Goal: Entertainment & Leisure: Browse casually

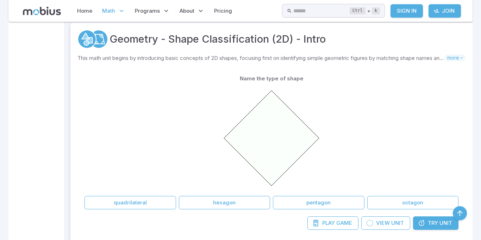
scroll to position [335, 0]
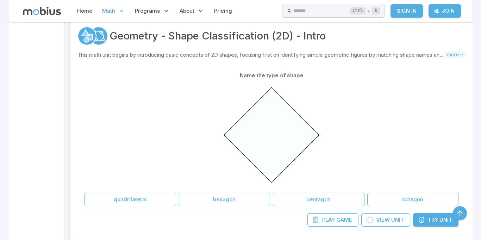
click at [335, 216] on link "Play Game" at bounding box center [332, 219] width 51 height 13
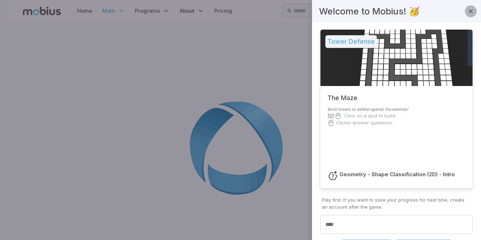
click at [471, 9] on icon "button" at bounding box center [470, 11] width 7 height 7
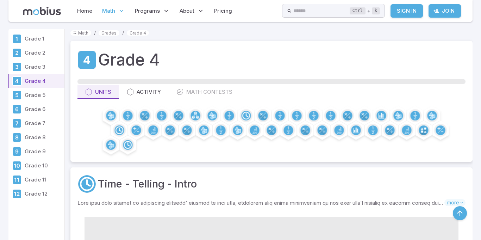
scroll to position [335, 0]
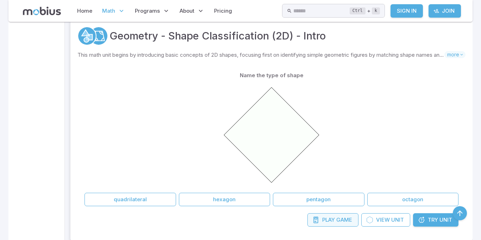
click at [336, 223] on span "Game" at bounding box center [344, 220] width 16 height 8
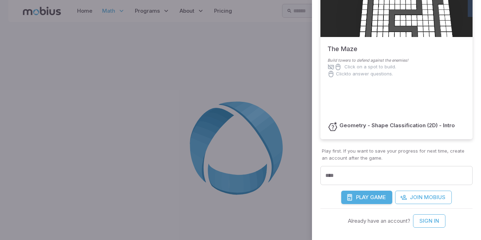
scroll to position [51, 0]
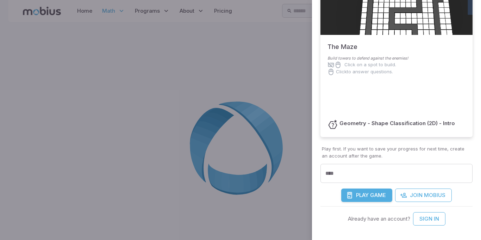
click at [375, 196] on span "Game" at bounding box center [378, 195] width 16 height 8
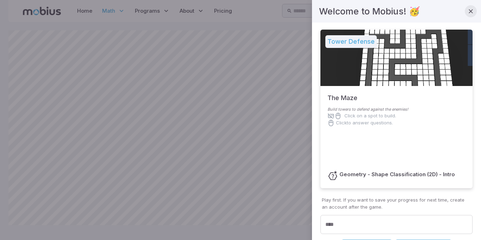
click at [468, 15] on button "button" at bounding box center [471, 11] width 12 height 12
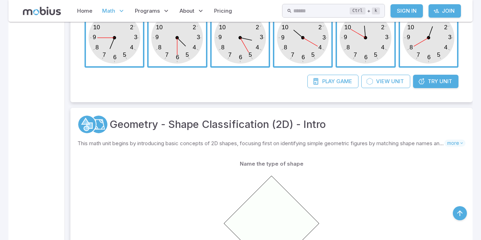
scroll to position [335, 0]
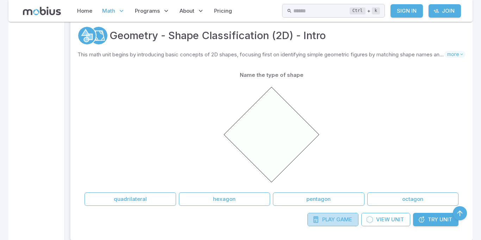
click at [330, 219] on span "Play" at bounding box center [328, 220] width 13 height 8
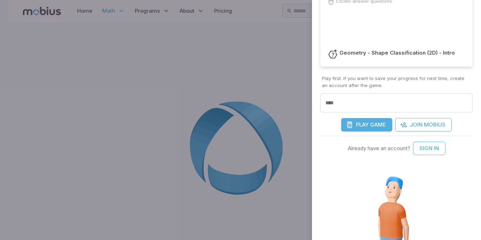
scroll to position [127, 0]
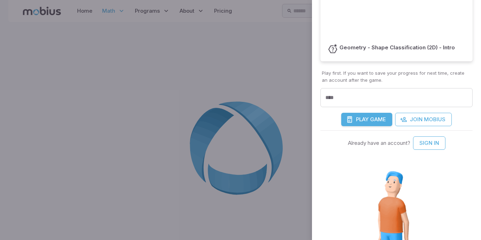
click at [362, 83] on p "Play first. If you want to save your progress for next time, create an account …" at bounding box center [396, 77] width 149 height 14
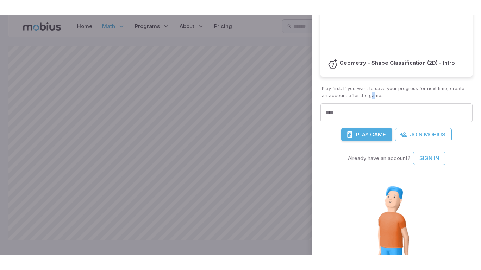
scroll to position [175, 0]
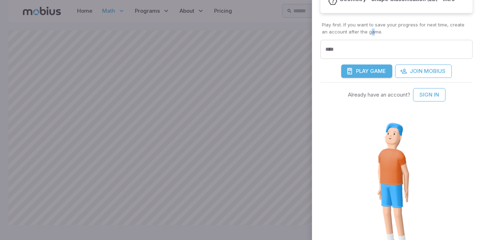
click at [370, 71] on button "Play Game" at bounding box center [366, 70] width 51 height 13
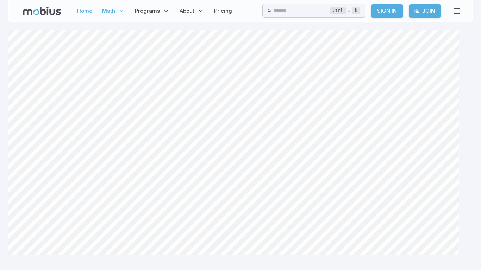
click at [75, 9] on link "Home" at bounding box center [84, 11] width 19 height 16
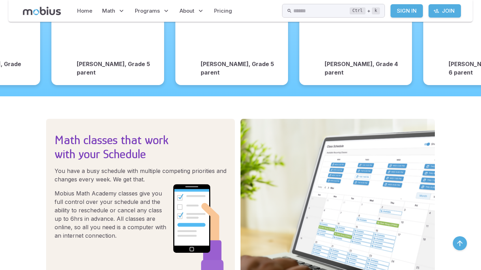
scroll to position [1037, 0]
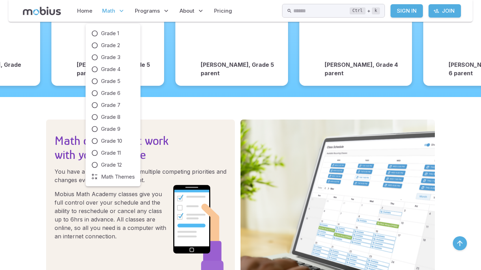
click at [113, 10] on span "Math" at bounding box center [108, 11] width 13 height 8
click at [108, 70] on span "Grade 4" at bounding box center [110, 70] width 19 height 8
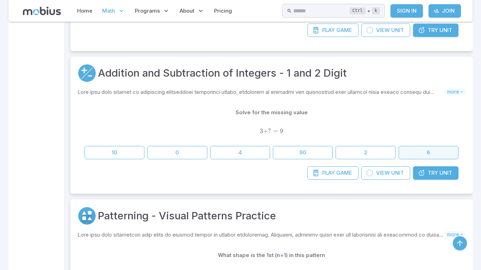
click at [420, 152] on button "6" at bounding box center [429, 152] width 60 height 13
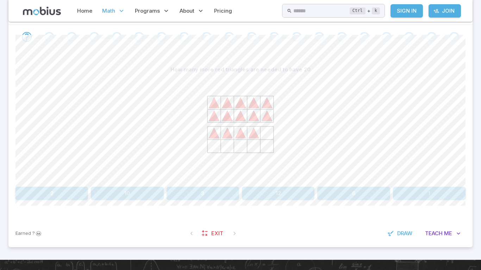
scroll to position [139, 0]
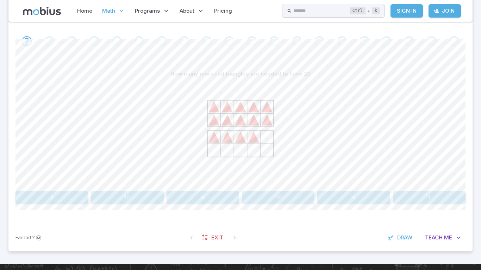
click at [355, 198] on button "6" at bounding box center [353, 197] width 73 height 13
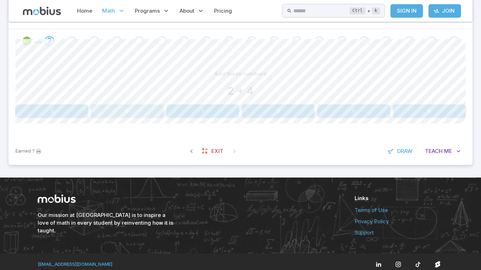
click at [136, 108] on button "6" at bounding box center [127, 111] width 73 height 13
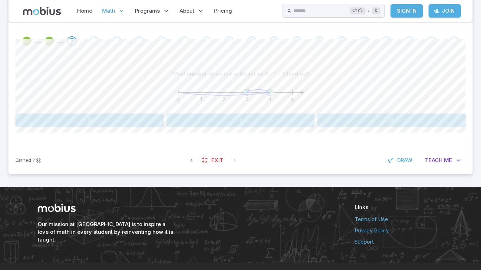
click at [247, 93] on icon at bounding box center [248, 91] width 2 height 3
click at [126, 118] on button "3" at bounding box center [89, 120] width 148 height 13
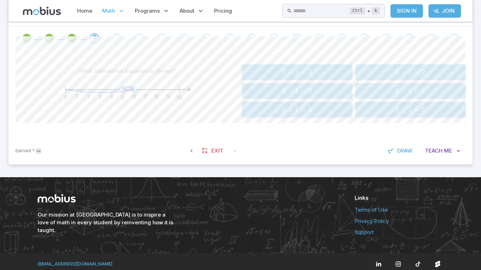
scroll to position [147, 0]
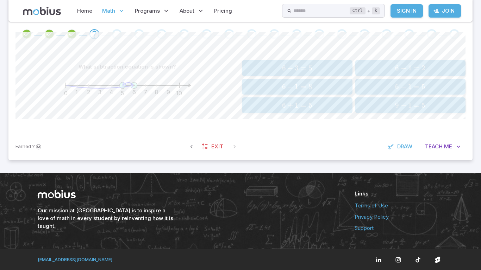
click at [394, 90] on span "6 − 1 = 5" at bounding box center [410, 86] width 106 height 9
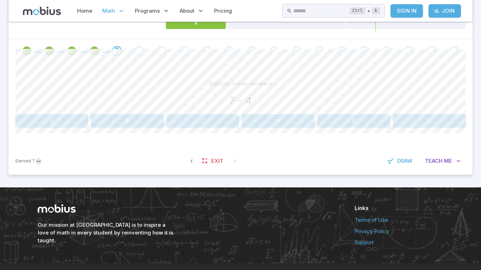
scroll to position [126, 0]
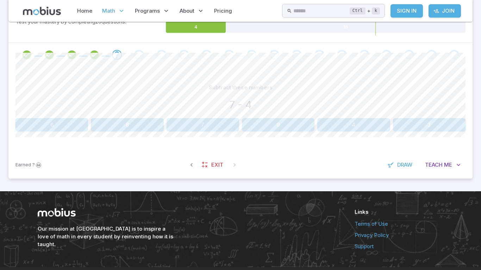
click at [429, 120] on button "3" at bounding box center [429, 124] width 73 height 13
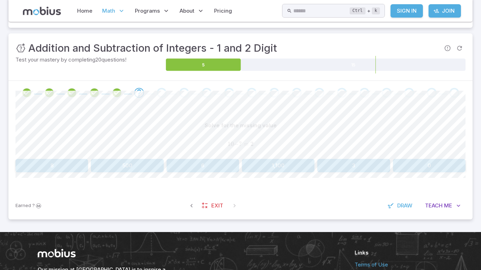
scroll to position [79, 0]
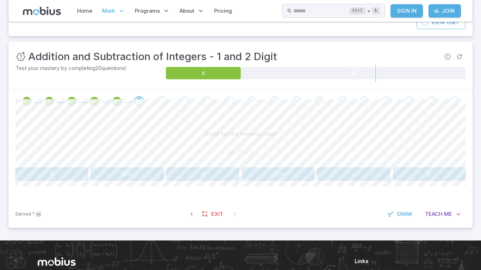
click at [60, 169] on button "8" at bounding box center [51, 174] width 73 height 13
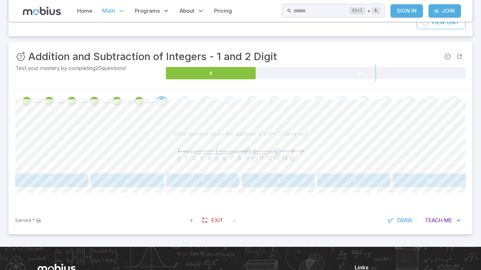
click at [236, 162] on icon "0 1 2 3 4 5 6 7 8 9 10 11 12 13 14 15" at bounding box center [240, 155] width 141 height 28
click at [353, 177] on button "13" at bounding box center [353, 180] width 73 height 13
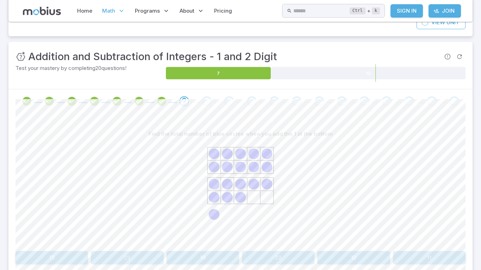
click at [216, 263] on button "19" at bounding box center [203, 257] width 73 height 13
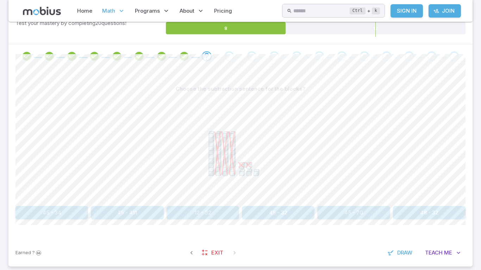
scroll to position [125, 0]
click at [169, 208] on button "12 - 32" at bounding box center [203, 212] width 73 height 13
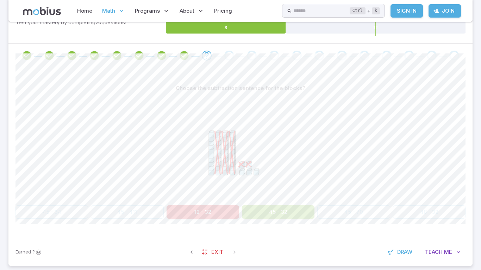
click at [298, 216] on button "45 - 32" at bounding box center [278, 212] width 73 height 13
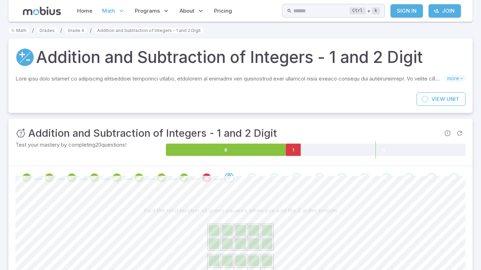
scroll to position [0, 0]
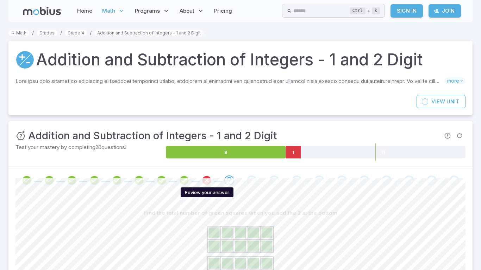
click at [203, 181] on icon "Review your answer" at bounding box center [206, 180] width 11 height 11
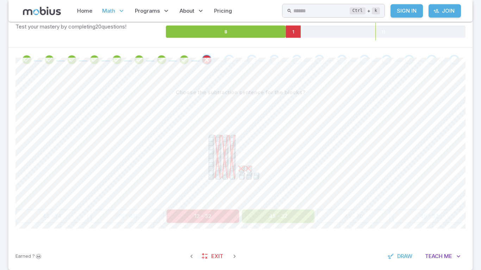
scroll to position [126, 0]
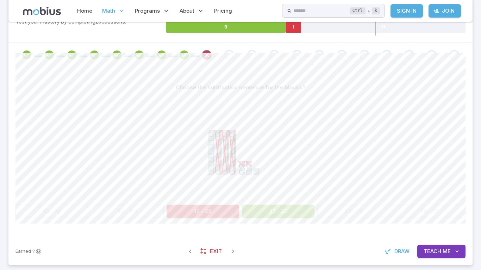
click at [272, 211] on button "45 - 32" at bounding box center [278, 211] width 73 height 13
click at [198, 206] on button "12 - 32" at bounding box center [203, 211] width 73 height 13
click at [154, 208] on div "45 - 34 45 - 411 12 - 32 45 - 32 45 - 70 48 - 32" at bounding box center [240, 211] width 450 height 13
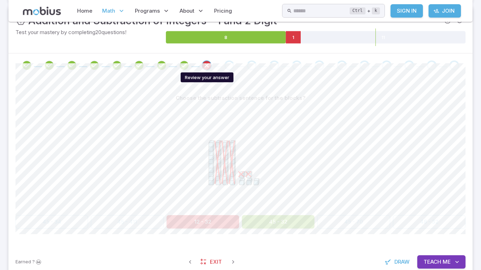
scroll to position [115, 0]
click at [303, 217] on button "45 - 32" at bounding box center [278, 222] width 73 height 13
click at [301, 216] on button "45 - 32" at bounding box center [278, 222] width 73 height 13
click at [336, 222] on div "45 - 34 45 - 411 12 - 32 45 - 32 45 - 70 48 - 32" at bounding box center [240, 222] width 450 height 13
drag, startPoint x: 365, startPoint y: 219, endPoint x: 355, endPoint y: 224, distance: 10.6
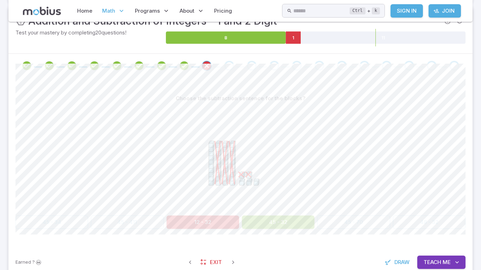
click at [358, 222] on div "45 - 34 45 - 411 12 - 32 45 - 32 45 - 70 48 - 32" at bounding box center [240, 222] width 450 height 13
drag, startPoint x: 355, startPoint y: 224, endPoint x: 401, endPoint y: 231, distance: 47.0
click at [364, 224] on div "45 - 34 45 - 411 12 - 32 45 - 32 45 - 70 48 - 32" at bounding box center [240, 222] width 450 height 13
click at [442, 263] on button "Teach Me" at bounding box center [441, 262] width 48 height 13
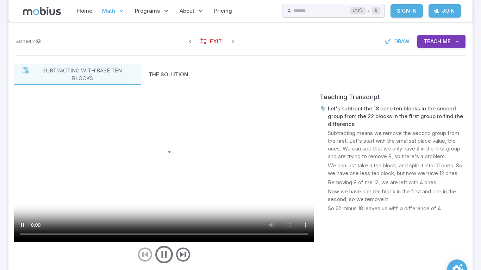
scroll to position [337, 0]
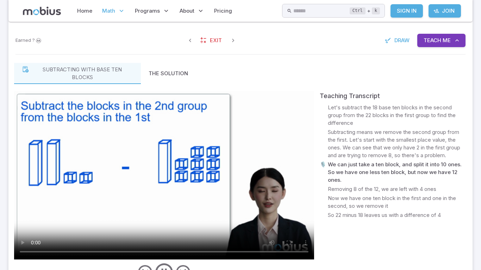
click at [136, 145] on video at bounding box center [164, 175] width 300 height 169
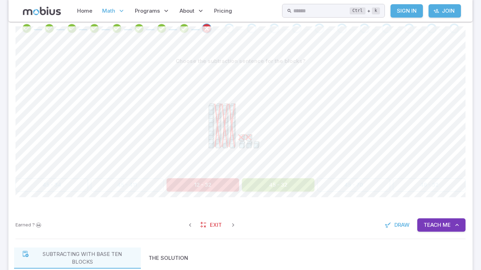
scroll to position [152, 0]
click at [270, 187] on button "45 - 32" at bounding box center [278, 185] width 73 height 13
click at [224, 26] on span at bounding box center [229, 29] width 10 height 10
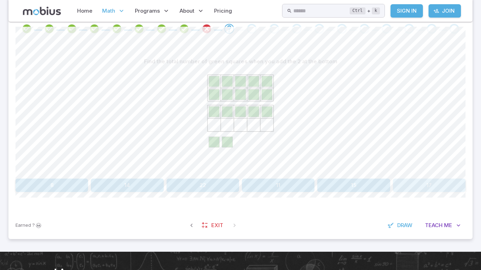
click at [423, 185] on button "17" at bounding box center [429, 185] width 73 height 13
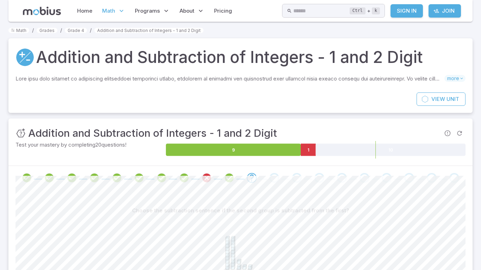
scroll to position [3, 0]
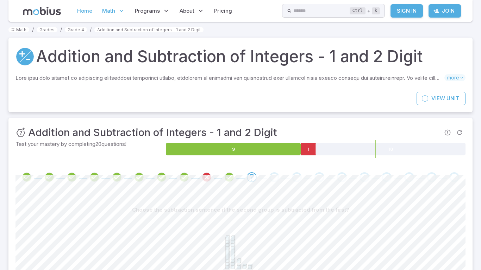
click at [82, 15] on link "Home" at bounding box center [84, 11] width 19 height 16
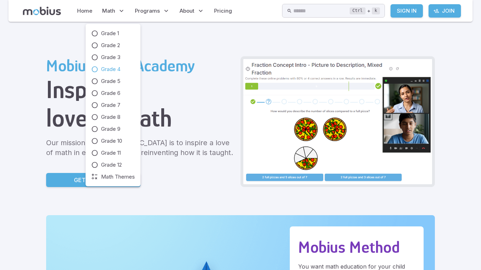
click at [103, 67] on span "Grade 4" at bounding box center [110, 70] width 19 height 8
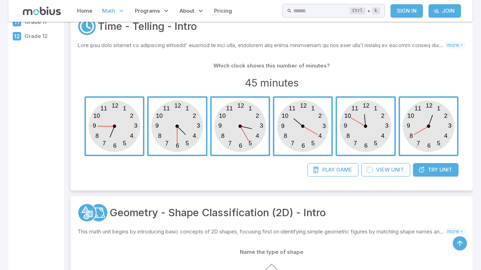
scroll to position [151, 0]
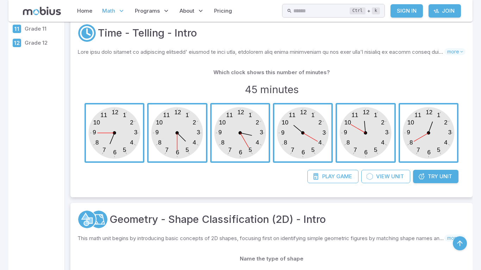
drag, startPoint x: 328, startPoint y: 175, endPoint x: 0, endPoint y: 130, distance: 330.7
click at [328, 175] on span "Play" at bounding box center [328, 177] width 13 height 8
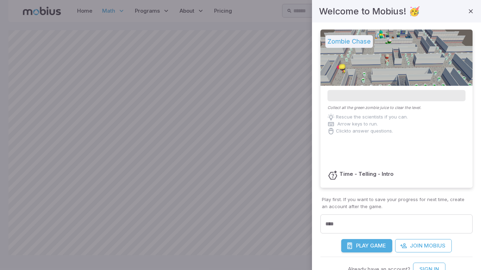
click at [357, 246] on span "Play" at bounding box center [362, 246] width 13 height 8
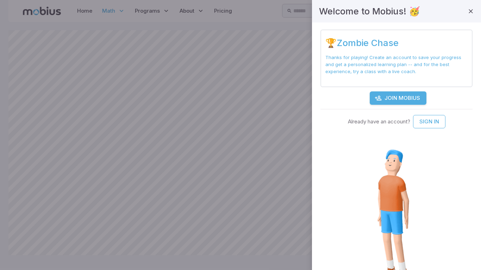
click at [476, 8] on div at bounding box center [471, 11] width 12 height 14
click at [472, 12] on icon "button" at bounding box center [470, 11] width 7 height 7
click at [469, 15] on button "button" at bounding box center [471, 11] width 12 height 12
click at [474, 10] on button "button" at bounding box center [471, 11] width 12 height 12
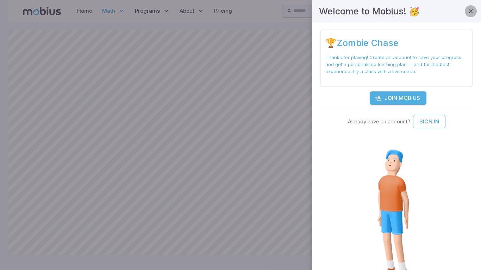
click at [474, 10] on button "button" at bounding box center [471, 11] width 12 height 12
click at [473, 14] on icon "button" at bounding box center [470, 11] width 7 height 7
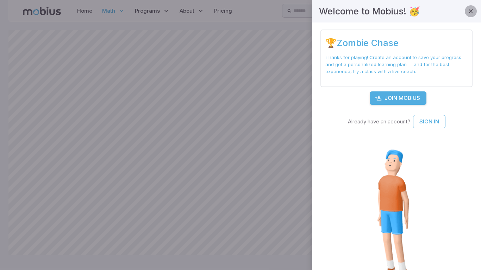
click at [473, 14] on icon "button" at bounding box center [470, 11] width 7 height 7
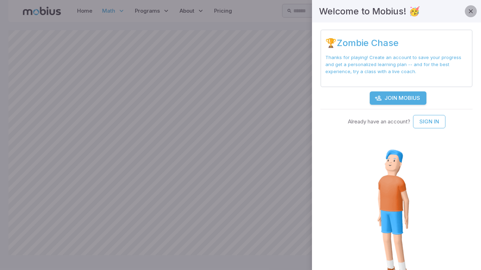
click at [473, 14] on icon "button" at bounding box center [470, 11] width 7 height 7
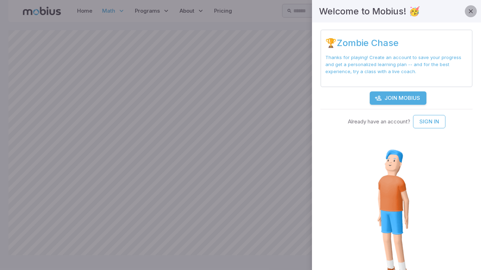
click at [473, 14] on icon "button" at bounding box center [470, 11] width 7 height 7
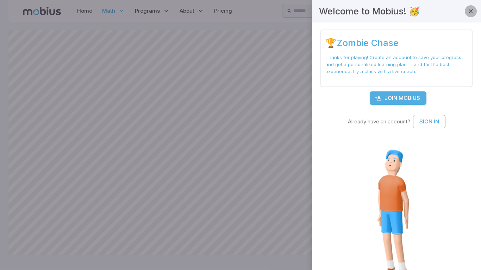
click at [473, 14] on icon "button" at bounding box center [470, 11] width 7 height 7
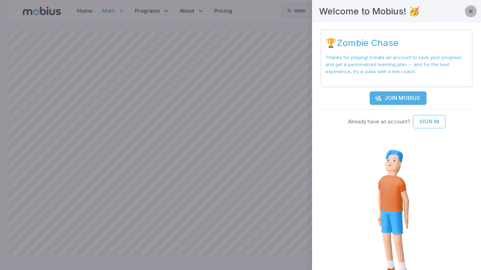
click at [473, 14] on icon "button" at bounding box center [470, 11] width 7 height 7
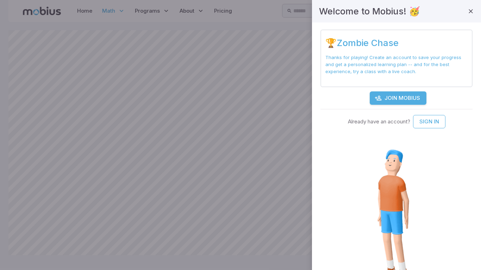
click at [464, 14] on div "Welcome to Mobius! 🥳" at bounding box center [396, 11] width 169 height 23
click at [471, 14] on icon "button" at bounding box center [470, 11] width 7 height 7
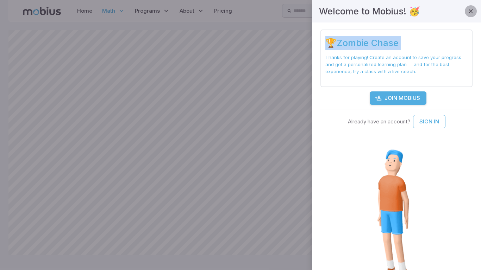
click at [471, 14] on icon "button" at bounding box center [470, 11] width 7 height 7
click at [235, 249] on div at bounding box center [240, 135] width 481 height 270
drag, startPoint x: 235, startPoint y: 249, endPoint x: 201, endPoint y: 0, distance: 251.3
click at [235, 246] on div at bounding box center [240, 135] width 481 height 270
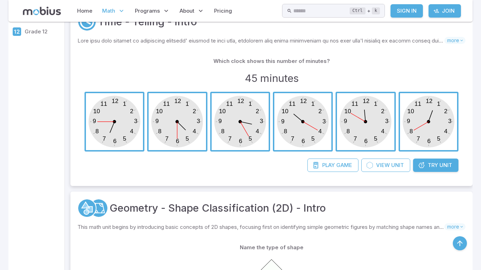
scroll to position [136, 0]
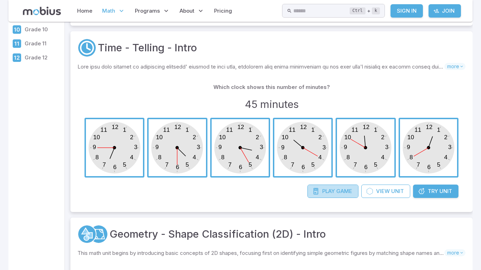
click at [327, 191] on span "Play" at bounding box center [328, 192] width 13 height 8
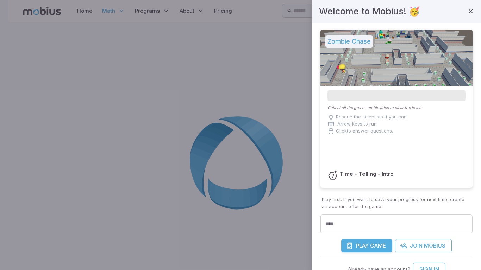
click at [367, 245] on span "Play" at bounding box center [362, 246] width 13 height 8
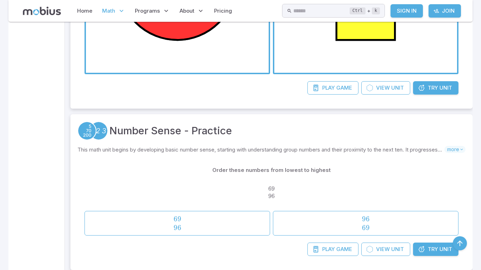
scroll to position [1011, 0]
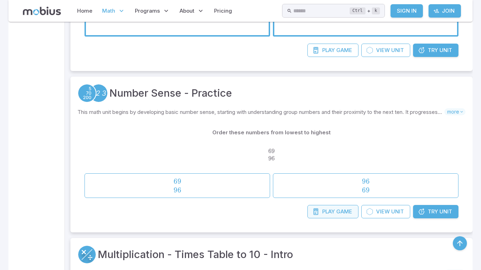
click at [340, 217] on link "Play Game" at bounding box center [332, 211] width 51 height 13
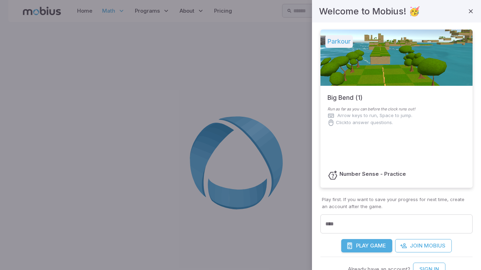
click at [348, 243] on icon "submit" at bounding box center [349, 246] width 7 height 7
click at [379, 250] on span "Game" at bounding box center [378, 246] width 16 height 8
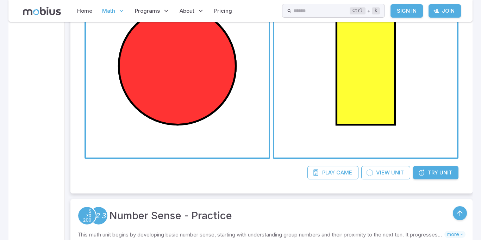
scroll to position [970, 0]
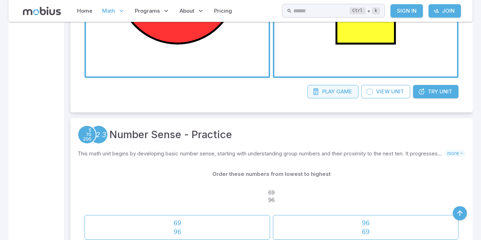
click at [331, 96] on link "Play Game" at bounding box center [332, 91] width 51 height 13
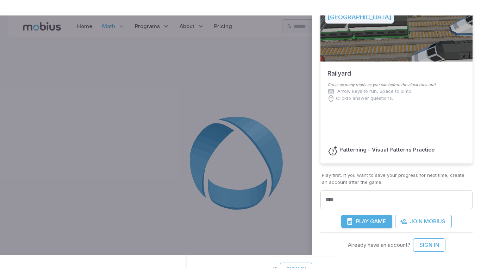
scroll to position [85, 0]
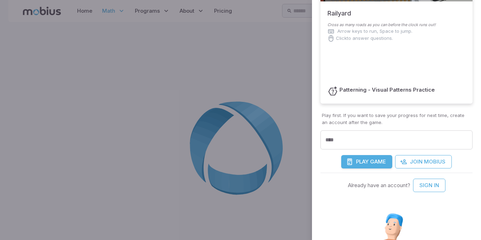
click at [367, 166] on button "Play Game" at bounding box center [366, 161] width 51 height 13
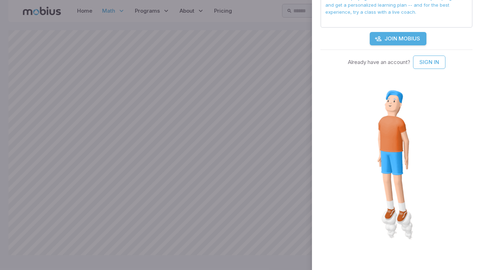
scroll to position [0, 0]
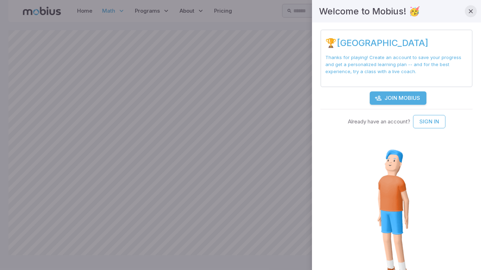
click at [472, 16] on button "button" at bounding box center [471, 11] width 12 height 12
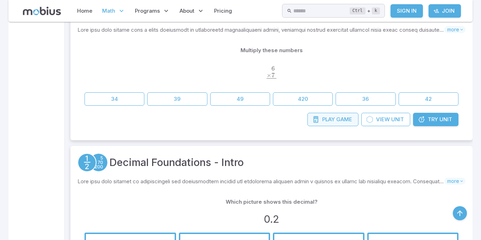
scroll to position [1370, 0]
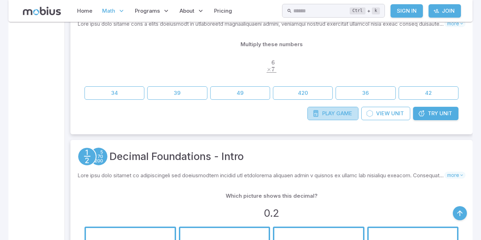
click at [341, 114] on span "Game" at bounding box center [344, 114] width 16 height 8
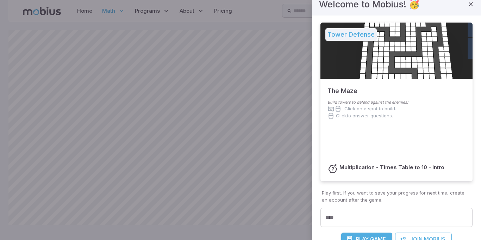
scroll to position [10, 0]
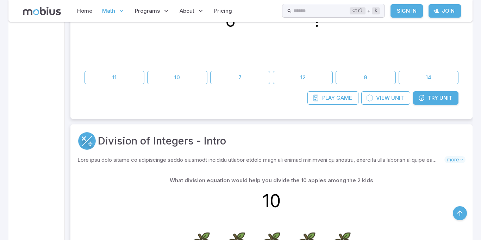
scroll to position [2496, 0]
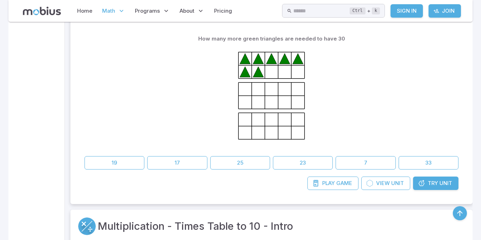
scroll to position [1303, 0]
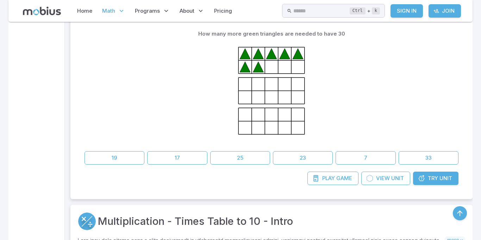
click at [306, 185] on div "Play Game View Unit Try Unit" at bounding box center [271, 182] width 388 height 20
click at [325, 183] on link "Play Game" at bounding box center [332, 178] width 51 height 13
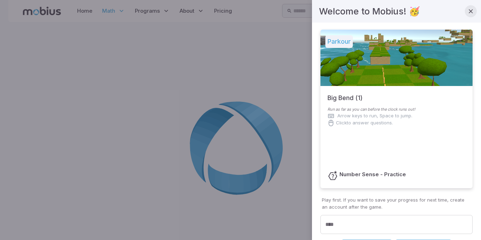
click at [470, 14] on icon "button" at bounding box center [470, 11] width 7 height 7
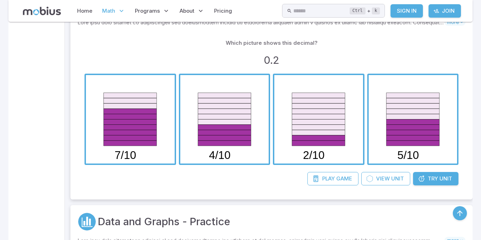
scroll to position [1520, 0]
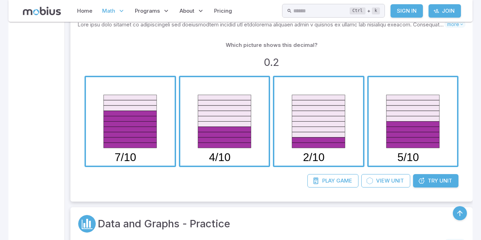
click at [326, 166] on button "2/10" at bounding box center [319, 122] width 92 height 92
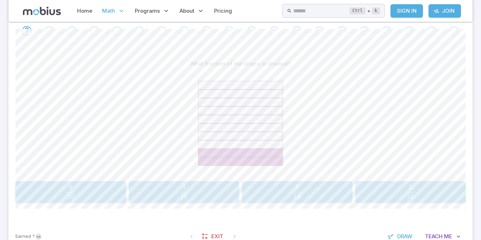
scroll to position [153, 0]
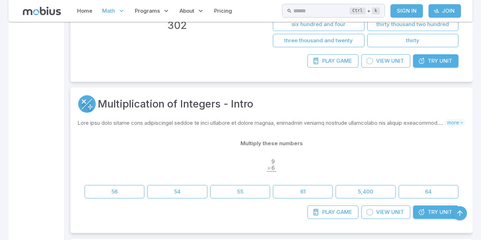
scroll to position [1999, 0]
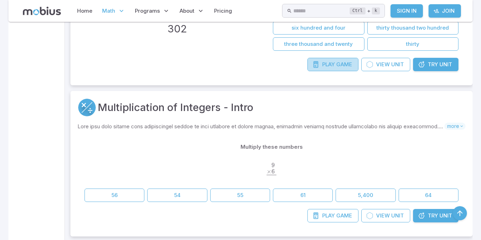
click at [325, 68] on span "Play" at bounding box center [328, 65] width 13 height 8
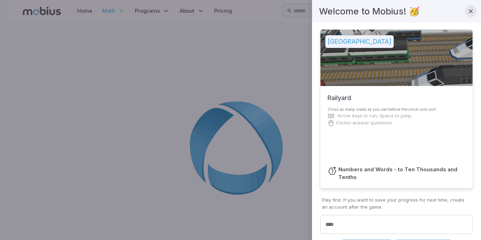
click at [472, 10] on icon "button" at bounding box center [470, 11] width 7 height 7
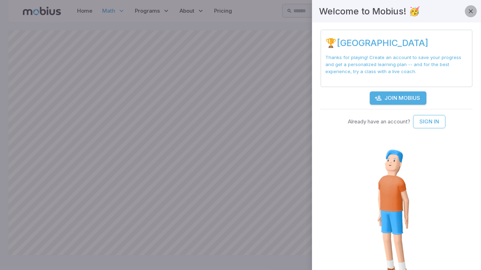
click at [469, 8] on icon "button" at bounding box center [470, 11] width 7 height 7
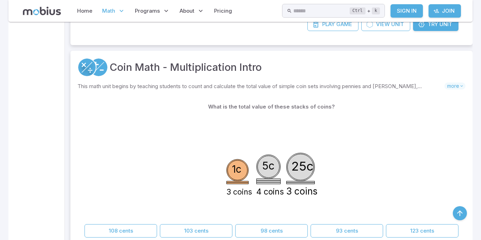
scroll to position [2246, 0]
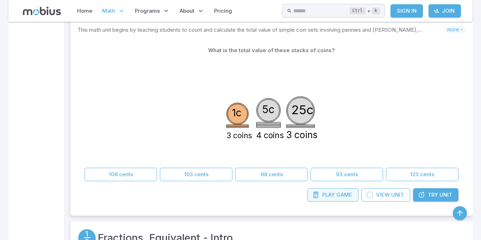
click at [339, 193] on span "Game" at bounding box center [344, 195] width 16 height 8
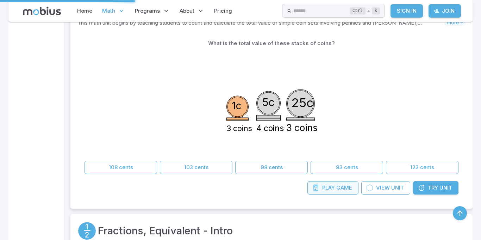
scroll to position [2254, 0]
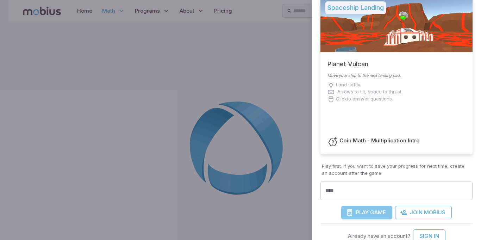
scroll to position [69, 0]
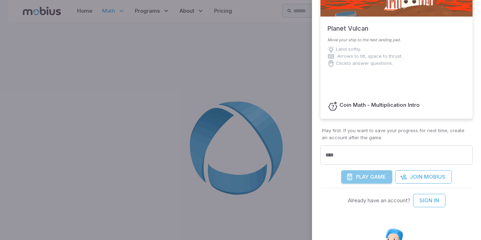
click at [348, 181] on button "Play Game" at bounding box center [366, 176] width 51 height 13
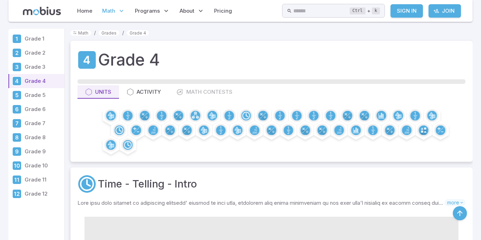
scroll to position [2254, 0]
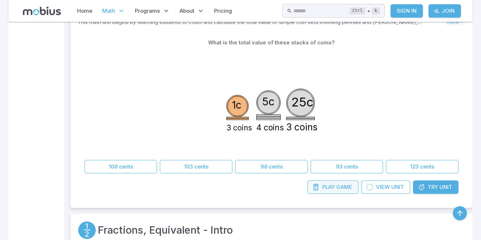
click at [347, 183] on span "Game" at bounding box center [344, 187] width 16 height 8
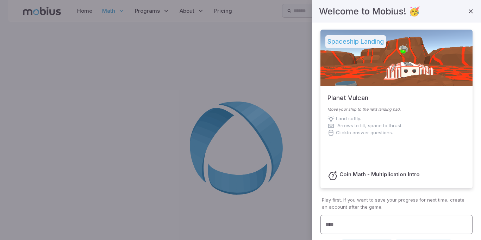
scroll to position [4, 0]
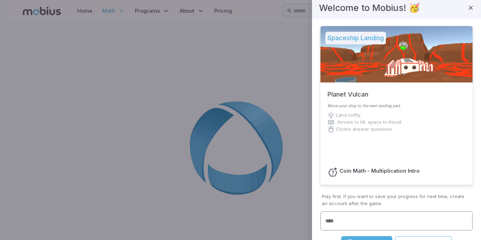
click at [354, 216] on input "****" at bounding box center [396, 220] width 152 height 19
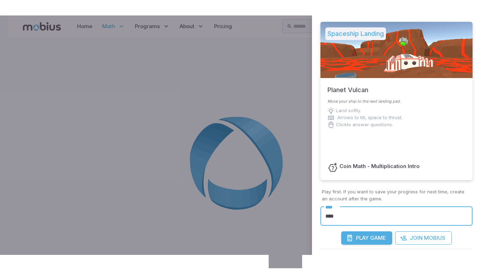
scroll to position [31, 0]
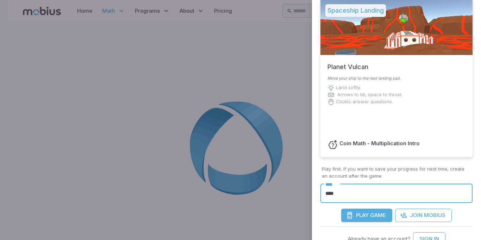
type input "****"
click at [373, 214] on span "Game" at bounding box center [378, 215] width 16 height 8
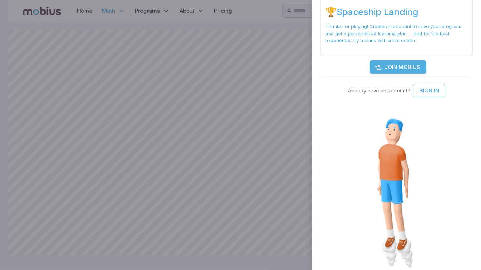
scroll to position [0, 0]
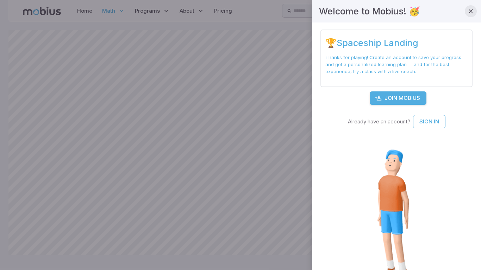
click at [470, 16] on button "button" at bounding box center [471, 11] width 12 height 12
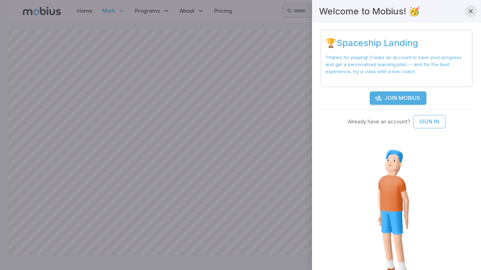
click at [470, 16] on button "button" at bounding box center [471, 11] width 12 height 12
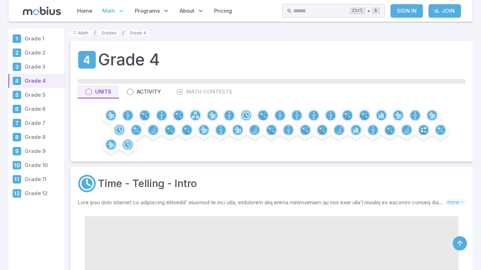
scroll to position [2292, 0]
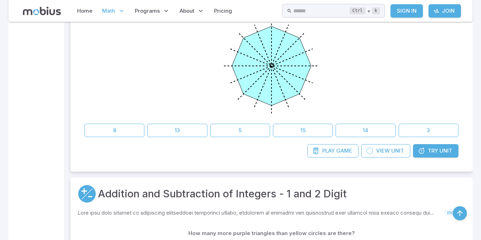
scroll to position [436, 0]
